Goal: Check status: Check status

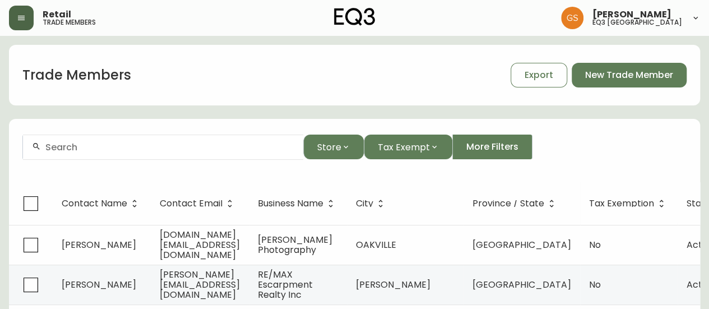
click at [32, 18] on button "button" at bounding box center [21, 18] width 25 height 25
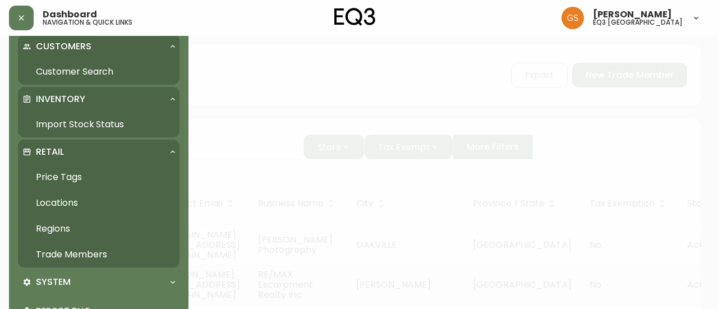
scroll to position [56, 0]
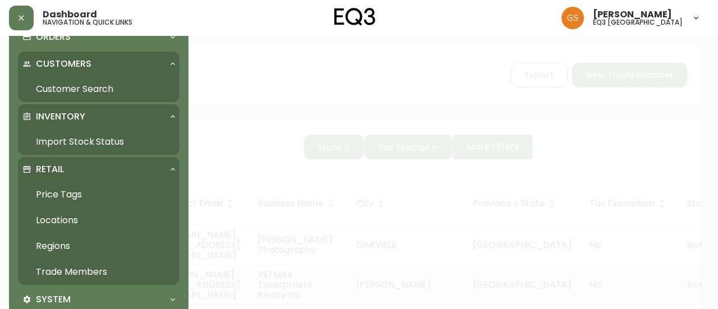
click at [99, 143] on link "Import Stock Status" at bounding box center [99, 142] width 162 height 26
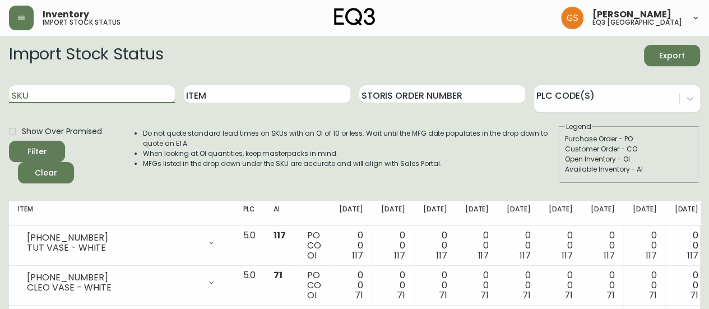
click at [86, 93] on input "SKU" at bounding box center [92, 94] width 166 height 18
paste input "[PHONE_NUMBER]"
type input "[PHONE_NUMBER]"
click at [9, 141] on button "Filter" at bounding box center [37, 151] width 56 height 21
